Goal: Find specific page/section: Find specific page/section

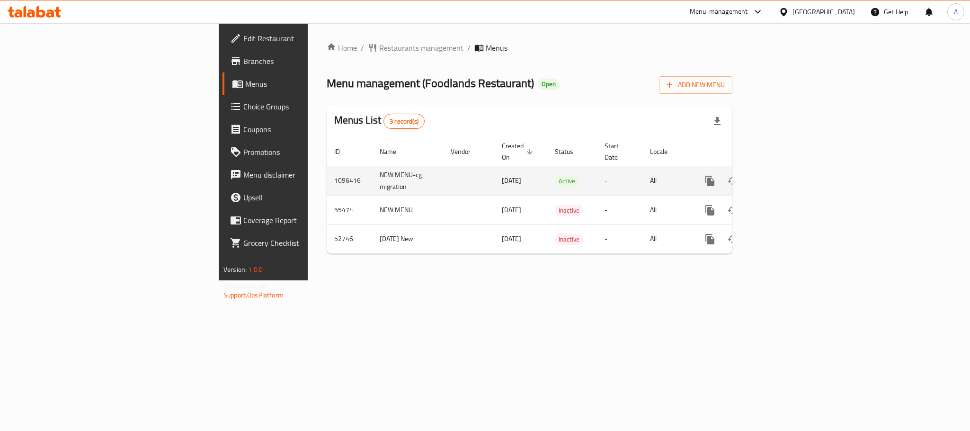
click at [790, 171] on link "enhanced table" at bounding box center [778, 180] width 23 height 23
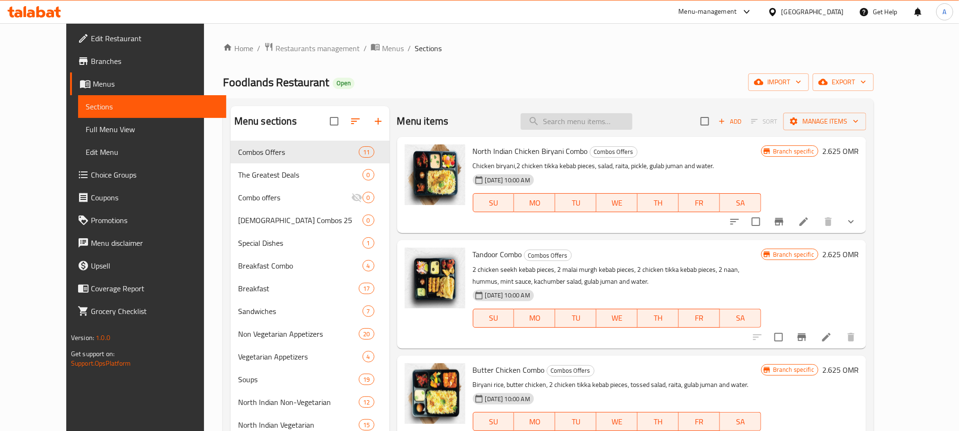
click at [577, 122] on input "search" at bounding box center [577, 121] width 112 height 17
paste input "chicken shekh"
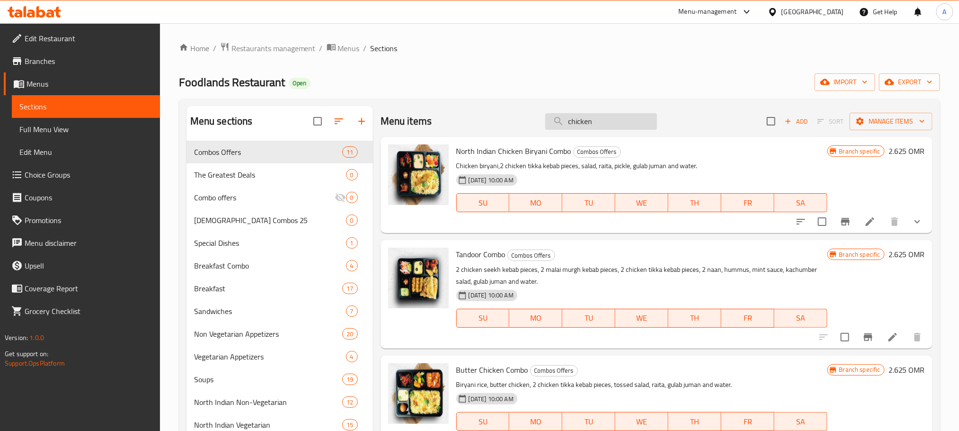
click at [592, 129] on input "chicken" at bounding box center [601, 121] width 112 height 17
click at [591, 129] on input "chicken" at bounding box center [601, 121] width 112 height 17
paste input "value meal"
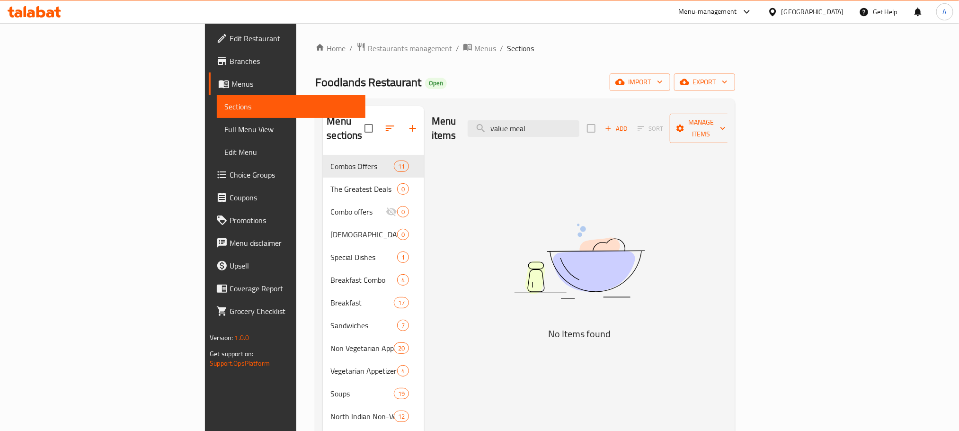
type input "value meal"
click at [564, 126] on input "value meal" at bounding box center [524, 128] width 112 height 17
click at [828, 14] on div "[GEOGRAPHIC_DATA]" at bounding box center [813, 12] width 62 height 10
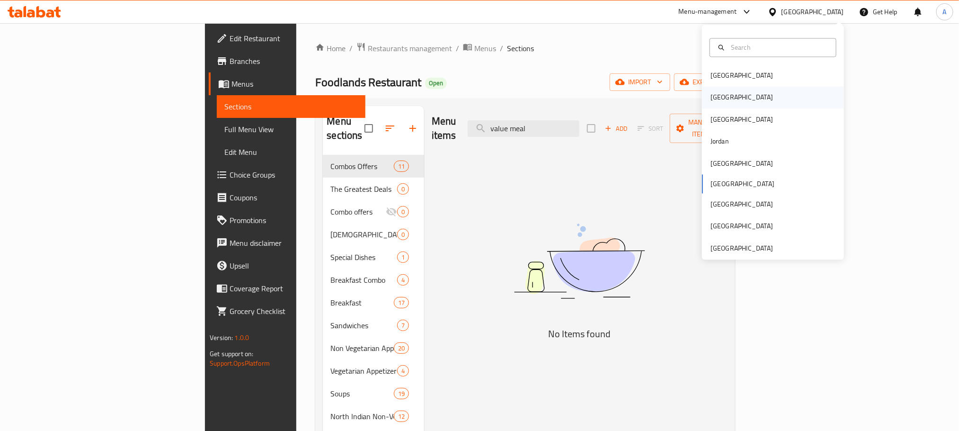
click at [720, 102] on div "[GEOGRAPHIC_DATA]" at bounding box center [742, 98] width 78 height 22
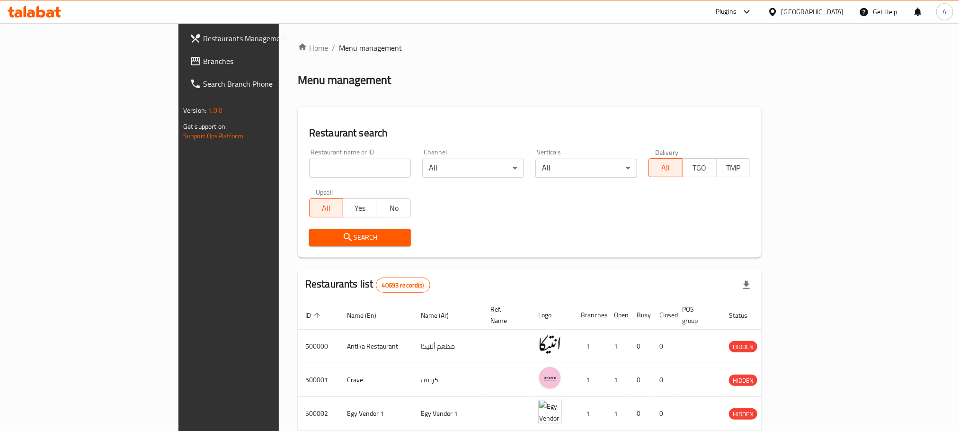
click at [203, 63] on span "Branches" at bounding box center [267, 60] width 128 height 11
